Goal: Information Seeking & Learning: Learn about a topic

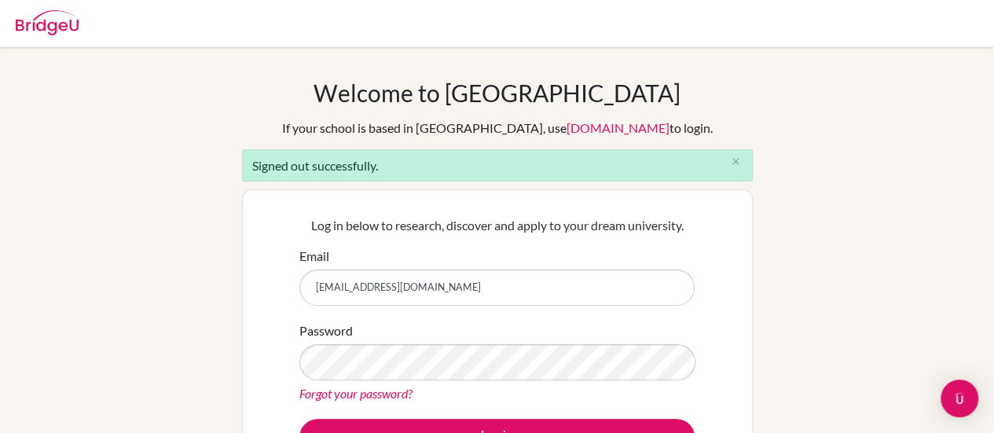
click at [467, 291] on input "hamstica@yahoo.com" at bounding box center [496, 288] width 395 height 36
type input "mindy.swisher@paca.com.br"
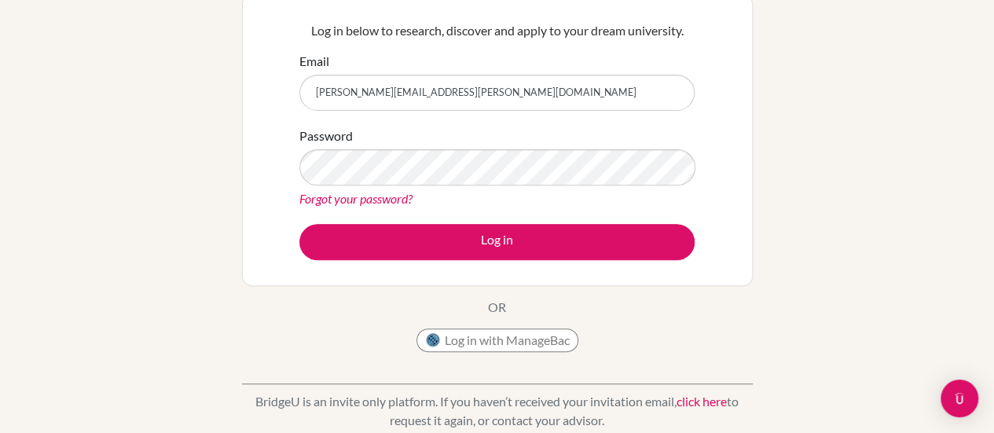
scroll to position [204, 0]
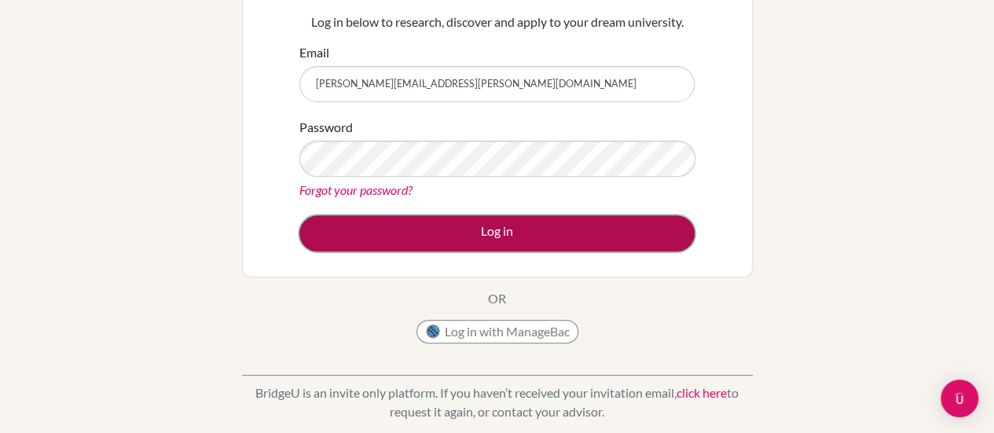
click at [489, 234] on button "Log in" at bounding box center [496, 233] width 395 height 36
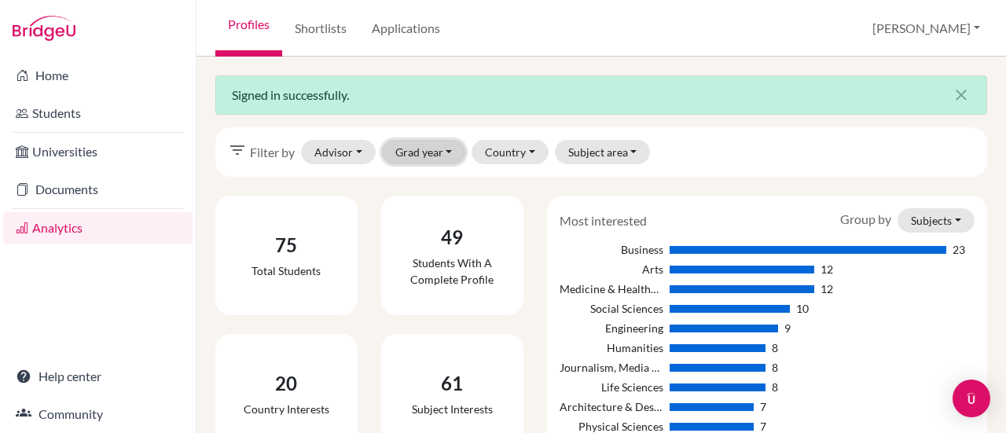
click at [454, 149] on button "Grad year" at bounding box center [424, 152] width 84 height 24
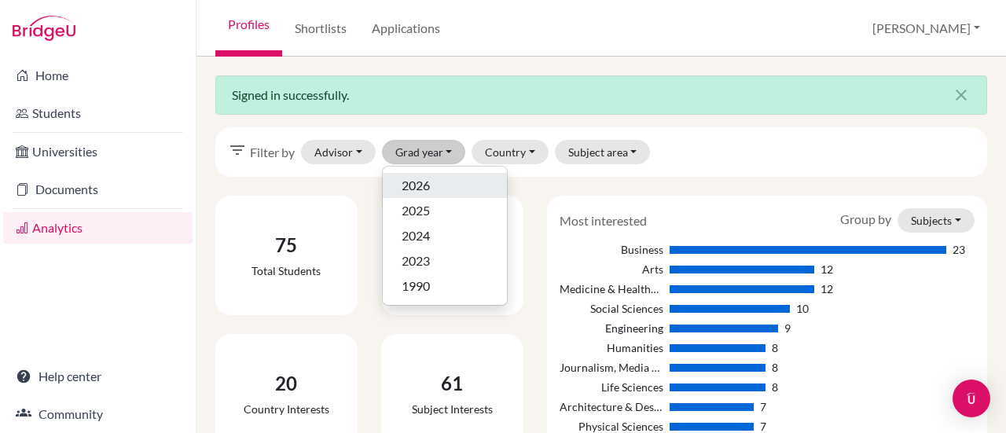
click at [443, 185] on div "2026" at bounding box center [445, 185] width 86 height 19
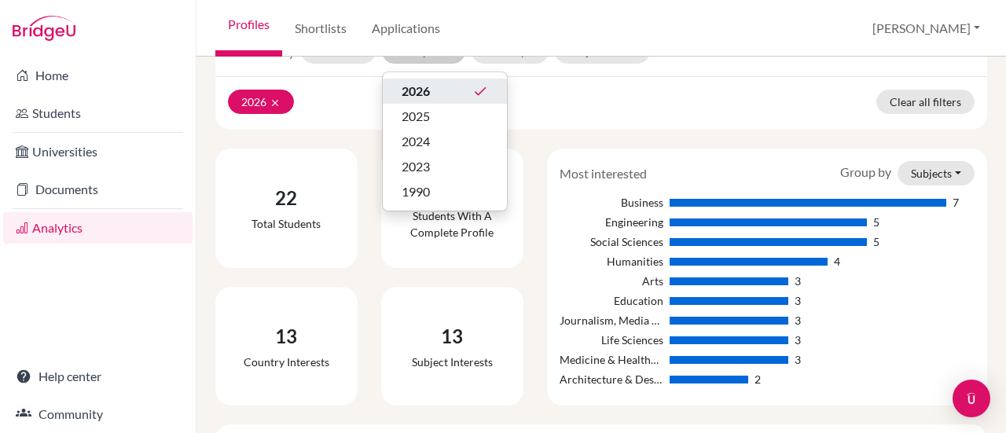
scroll to position [110, 0]
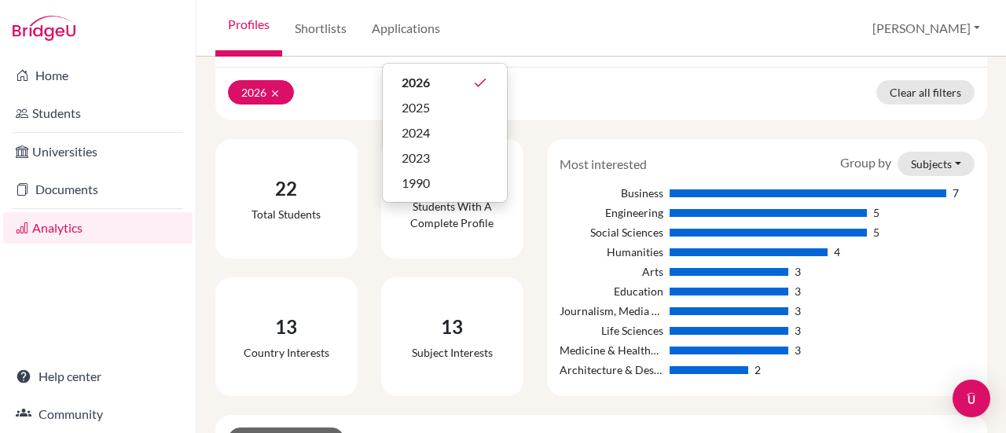
click at [535, 255] on div "Most interested Group by Subjects Subjects Countries Business 7 Engineering 5 S…" at bounding box center [767, 267] width 464 height 257
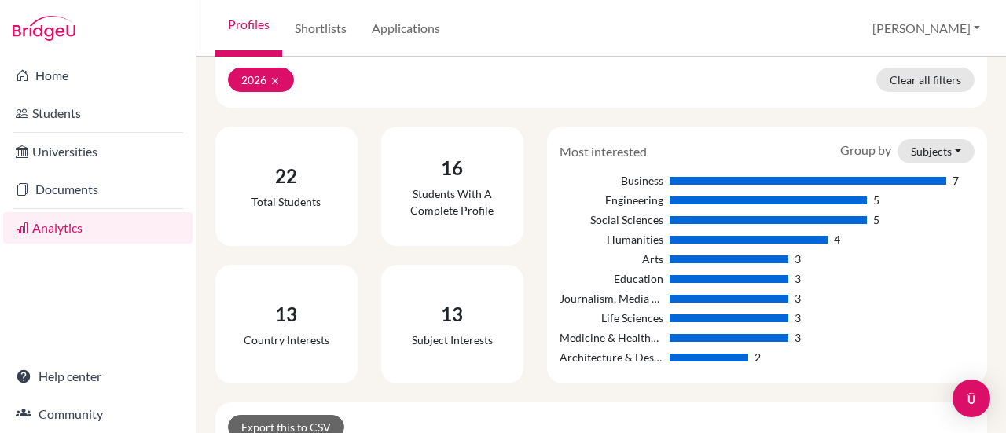
scroll to position [0, 0]
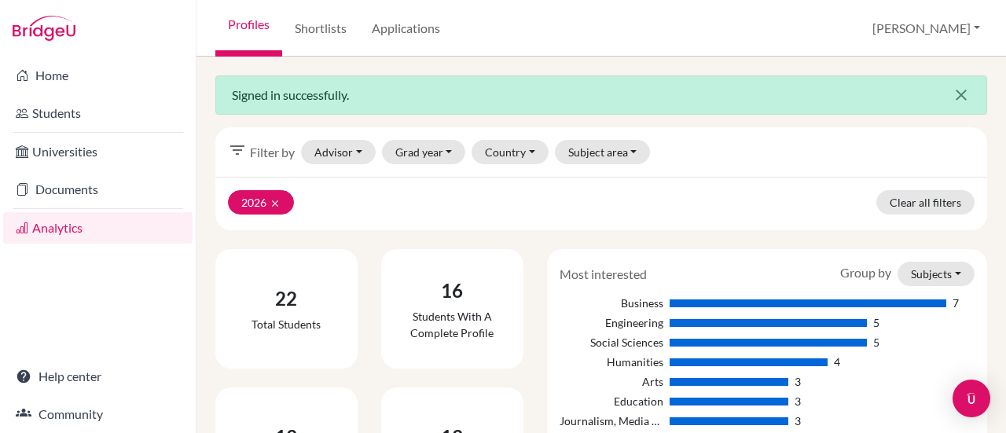
click at [954, 90] on icon "close" at bounding box center [961, 95] width 19 height 19
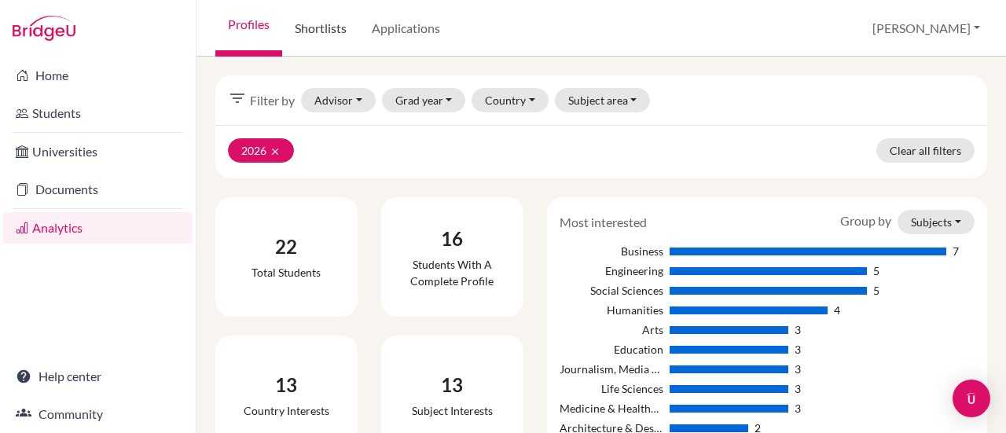
click at [306, 29] on link "Shortlists" at bounding box center [320, 28] width 77 height 57
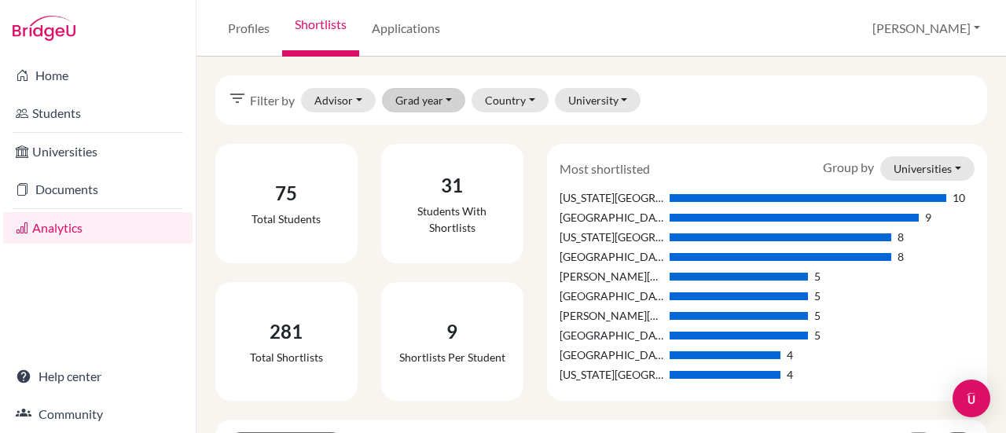
drag, startPoint x: 437, startPoint y: 113, endPoint x: 441, endPoint y: 95, distance: 18.5
click at [441, 95] on div "filter_list Filter by Advisor [PERSON_NAME] [PERSON_NAME][GEOGRAPHIC_DATA] (Arc…" at bounding box center [601, 100] width 772 height 50
click at [441, 95] on button "Grad year" at bounding box center [424, 100] width 84 height 24
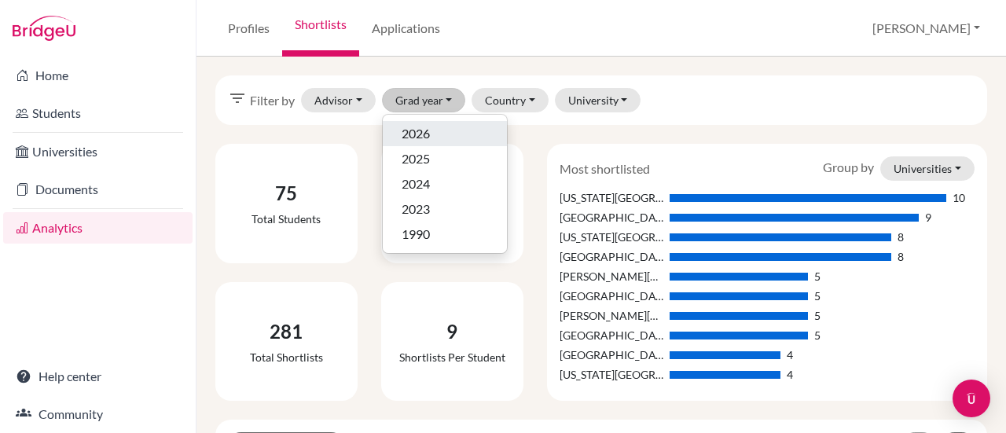
click at [432, 125] on div "2026" at bounding box center [445, 133] width 86 height 19
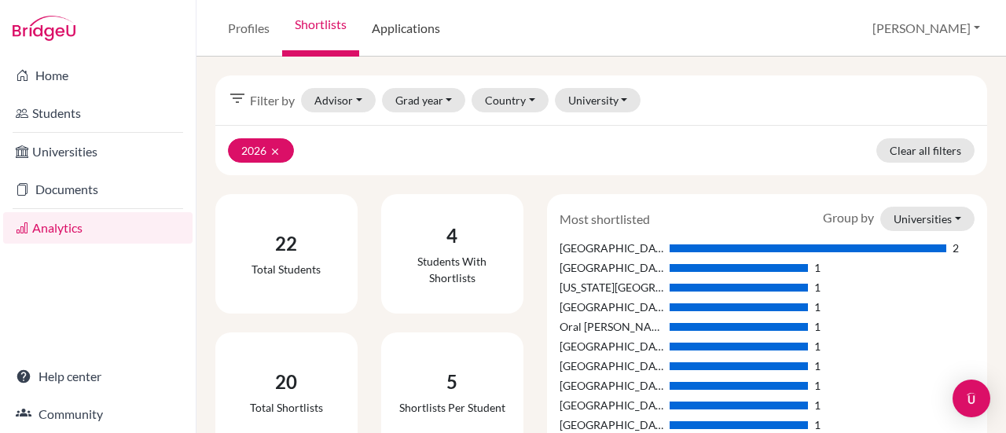
click at [415, 34] on link "Applications" at bounding box center [406, 28] width 94 height 57
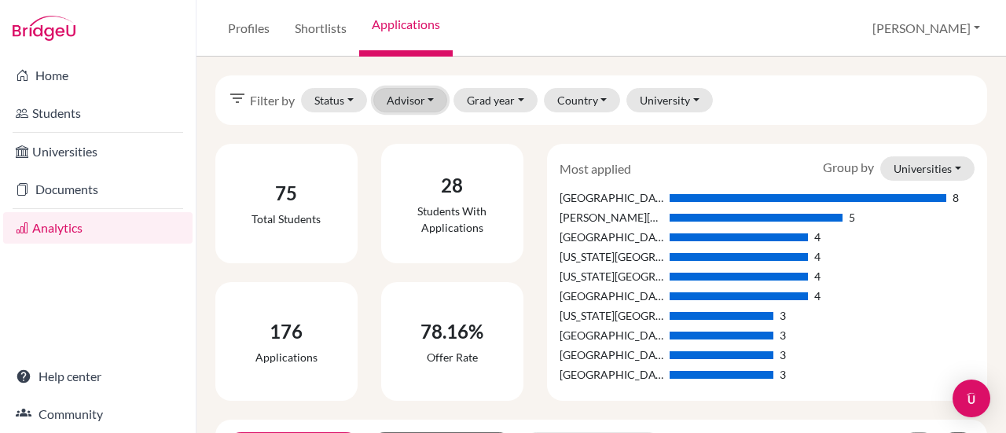
click at [428, 95] on button "Advisor" at bounding box center [410, 100] width 75 height 24
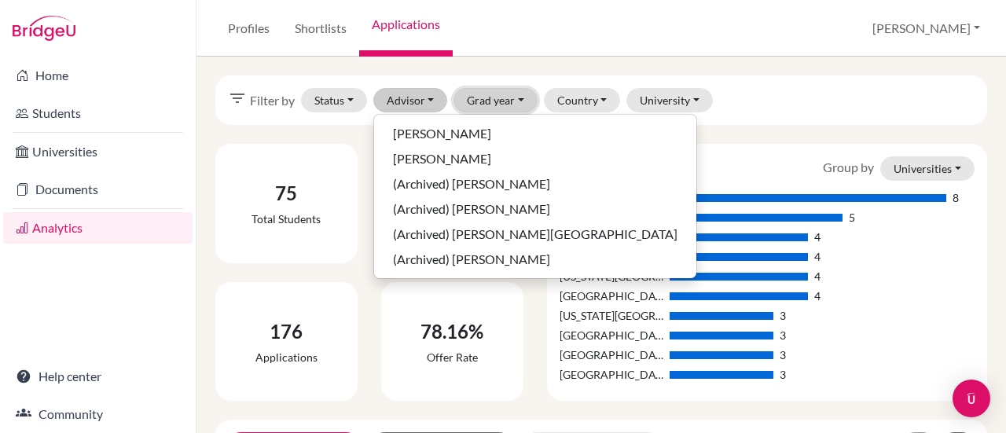
click at [514, 101] on button "Grad year" at bounding box center [495, 100] width 84 height 24
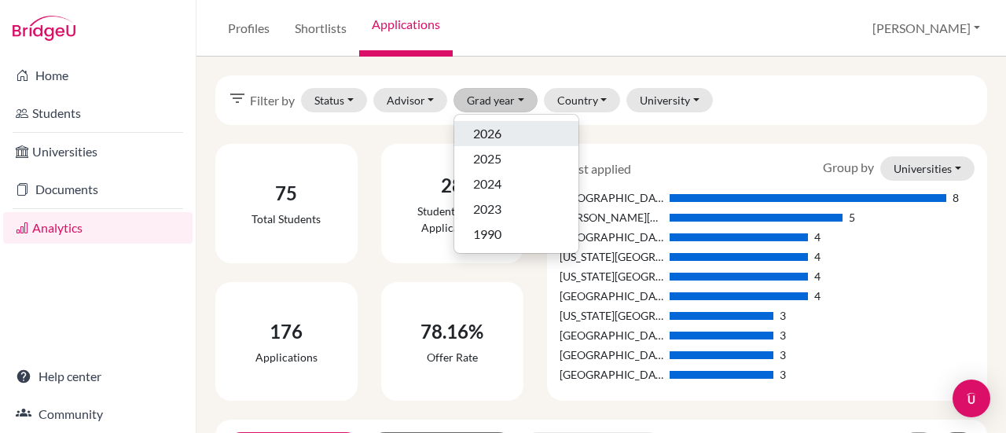
click at [504, 136] on div "2026" at bounding box center [516, 133] width 86 height 19
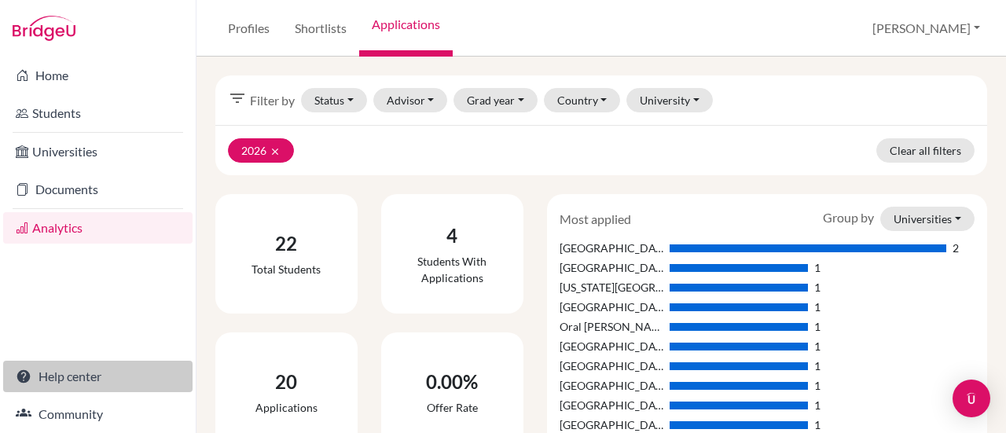
click at [71, 372] on link "Help center" at bounding box center [97, 376] width 189 height 31
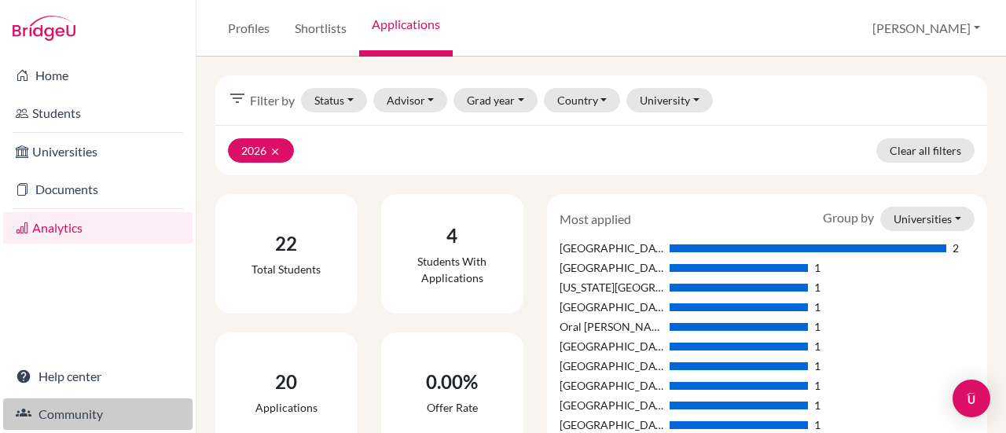
click at [63, 425] on link "Community" at bounding box center [97, 413] width 189 height 31
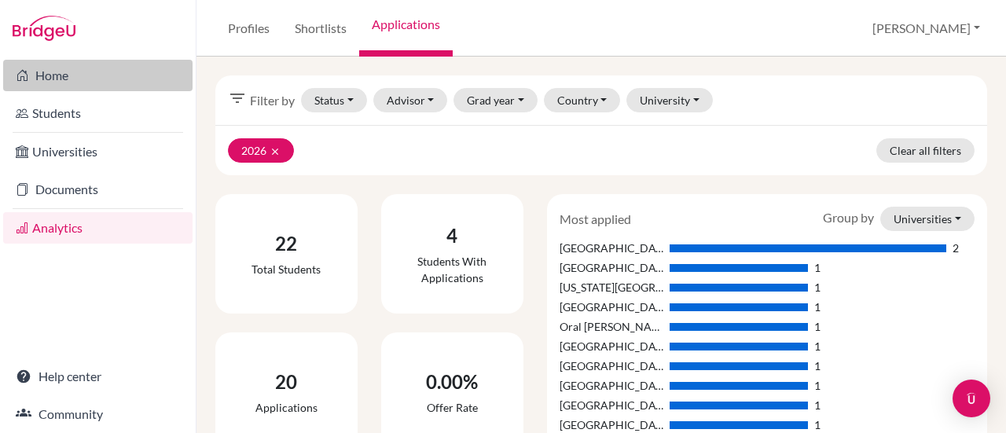
click at [80, 79] on link "Home" at bounding box center [97, 75] width 189 height 31
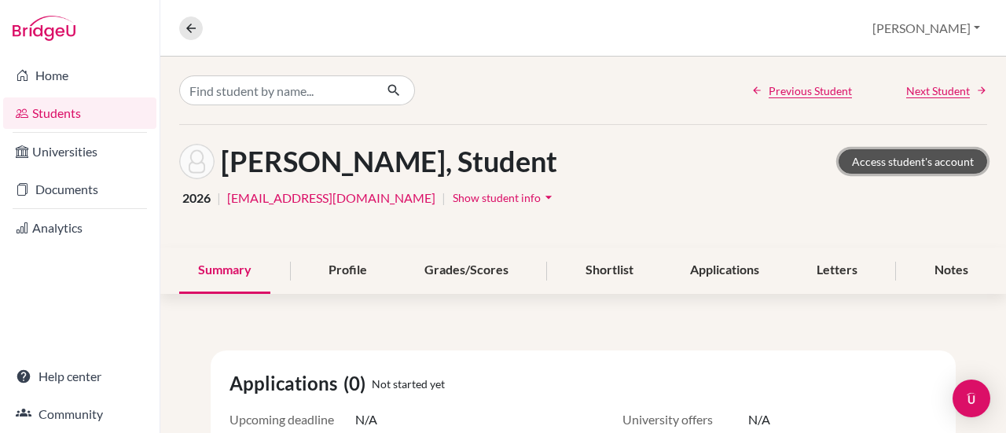
click at [910, 167] on link "Access student's account" at bounding box center [913, 161] width 149 height 24
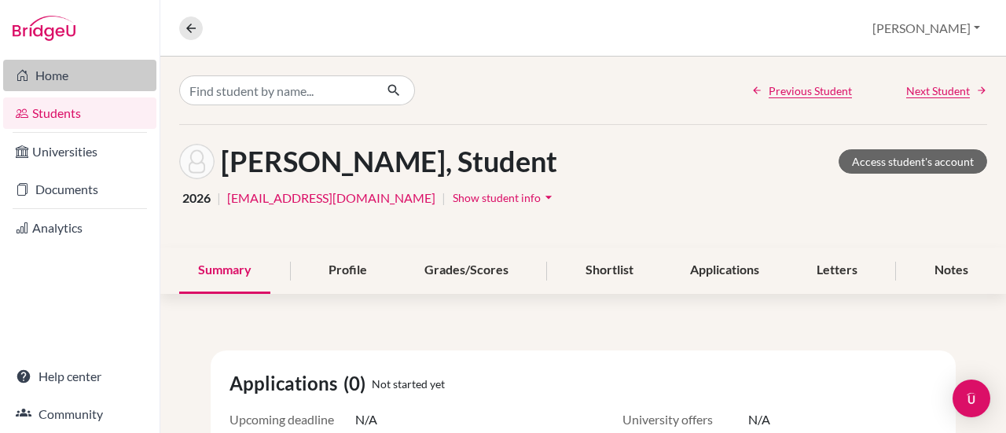
click at [56, 68] on link "Home" at bounding box center [79, 75] width 153 height 31
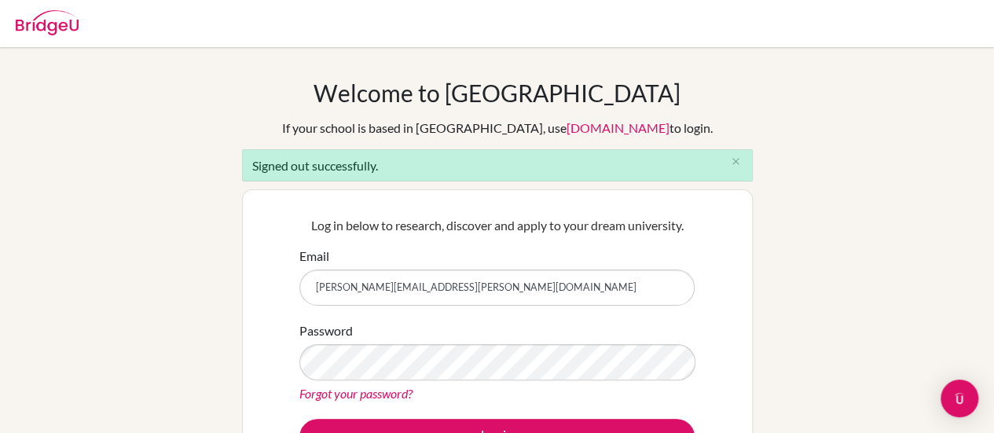
click at [406, 295] on input "[PERSON_NAME][EMAIL_ADDRESS][PERSON_NAME][DOMAIN_NAME]" at bounding box center [496, 288] width 395 height 36
type input "[EMAIL_ADDRESS][DOMAIN_NAME]"
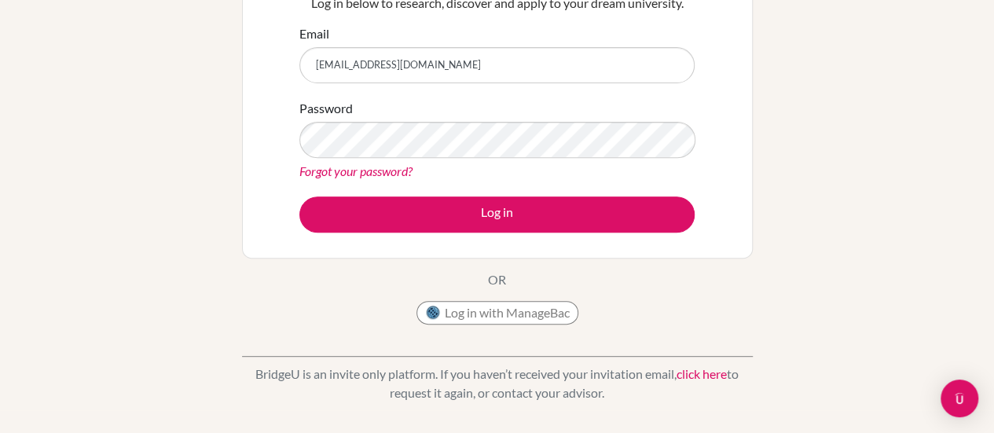
scroll to position [223, 0]
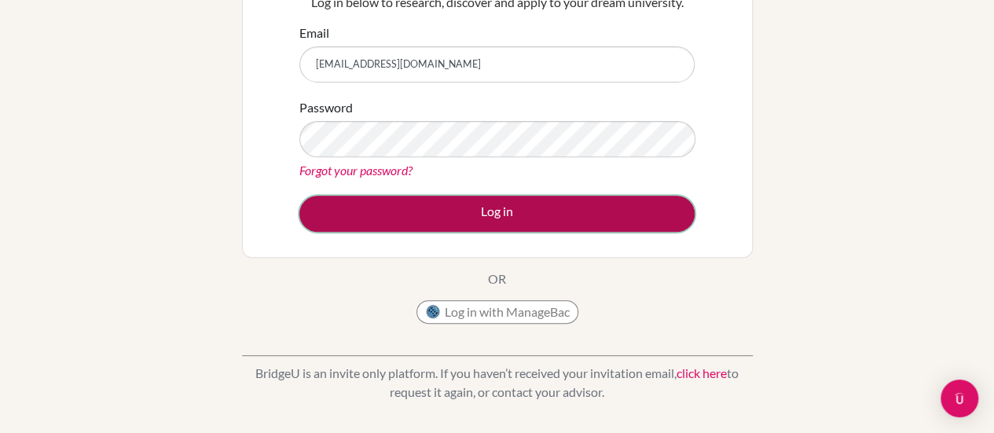
click at [490, 212] on button "Log in" at bounding box center [496, 214] width 395 height 36
